Goal: Information Seeking & Learning: Learn about a topic

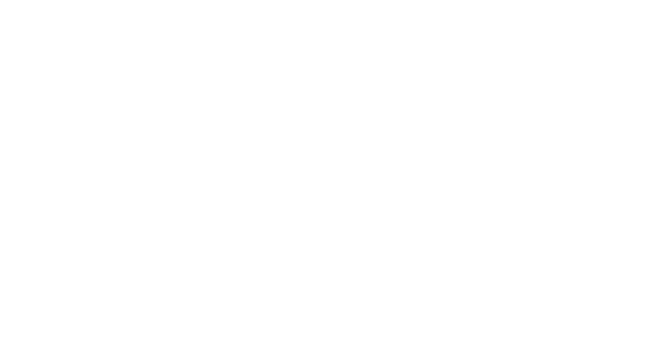
click at [133, 0] on html at bounding box center [336, 0] width 672 height 0
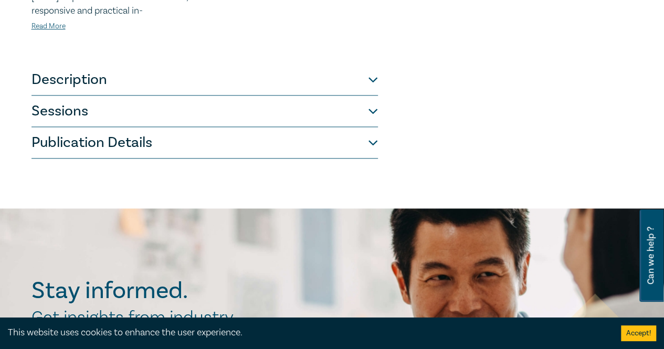
scroll to position [594, 0]
click at [91, 83] on button "Description" at bounding box center [204, 79] width 346 height 31
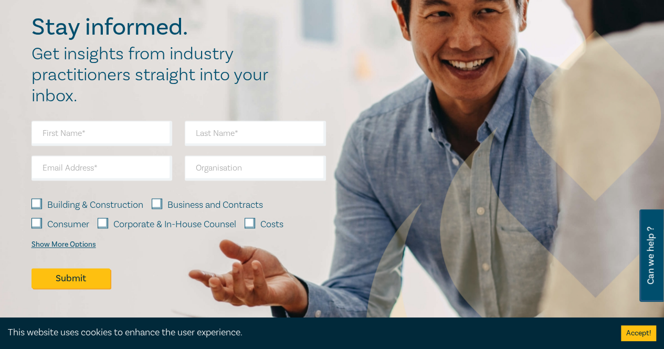
scroll to position [589, 0]
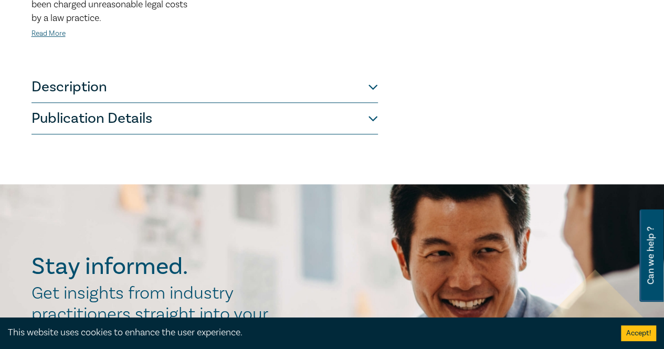
scroll to position [425, 0]
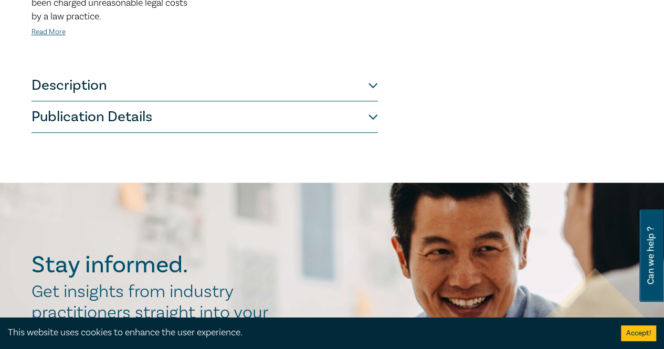
click at [266, 114] on button "Publication Details" at bounding box center [204, 116] width 346 height 31
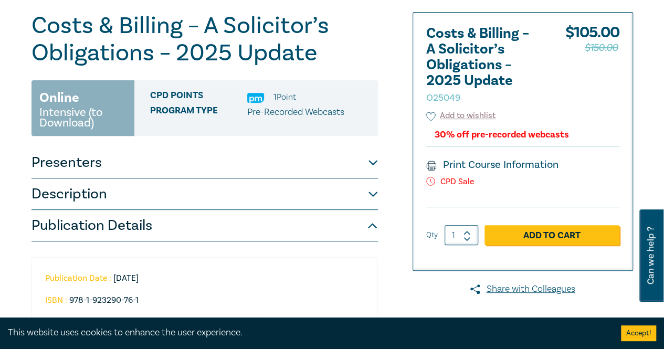
scroll to position [123, 0]
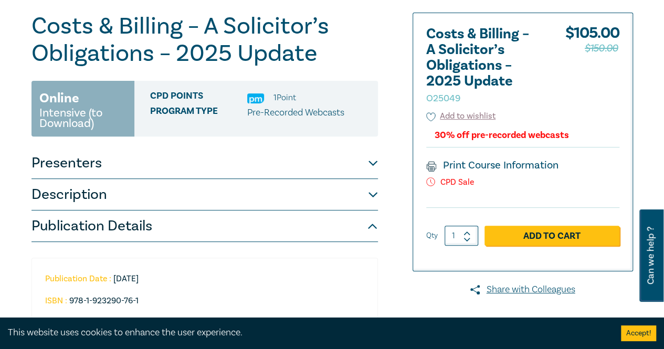
click at [266, 114] on p "Pre-Recorded Webcasts" at bounding box center [295, 113] width 97 height 14
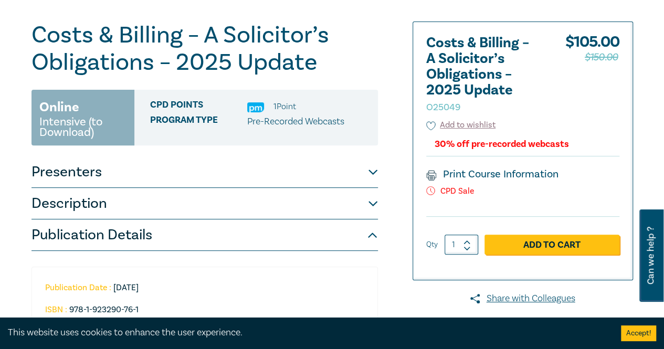
scroll to position [113, 0]
